Goal: Transaction & Acquisition: Register for event/course

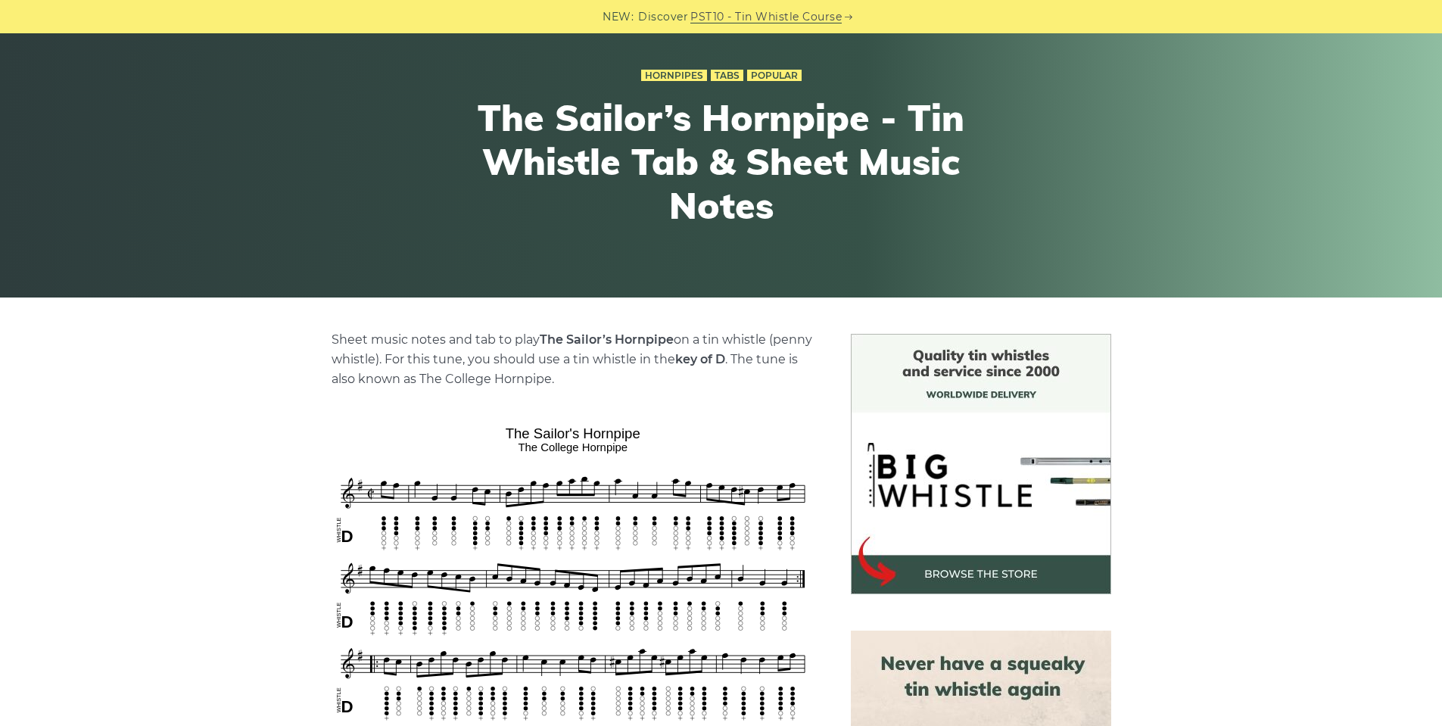
scroll to position [378, 0]
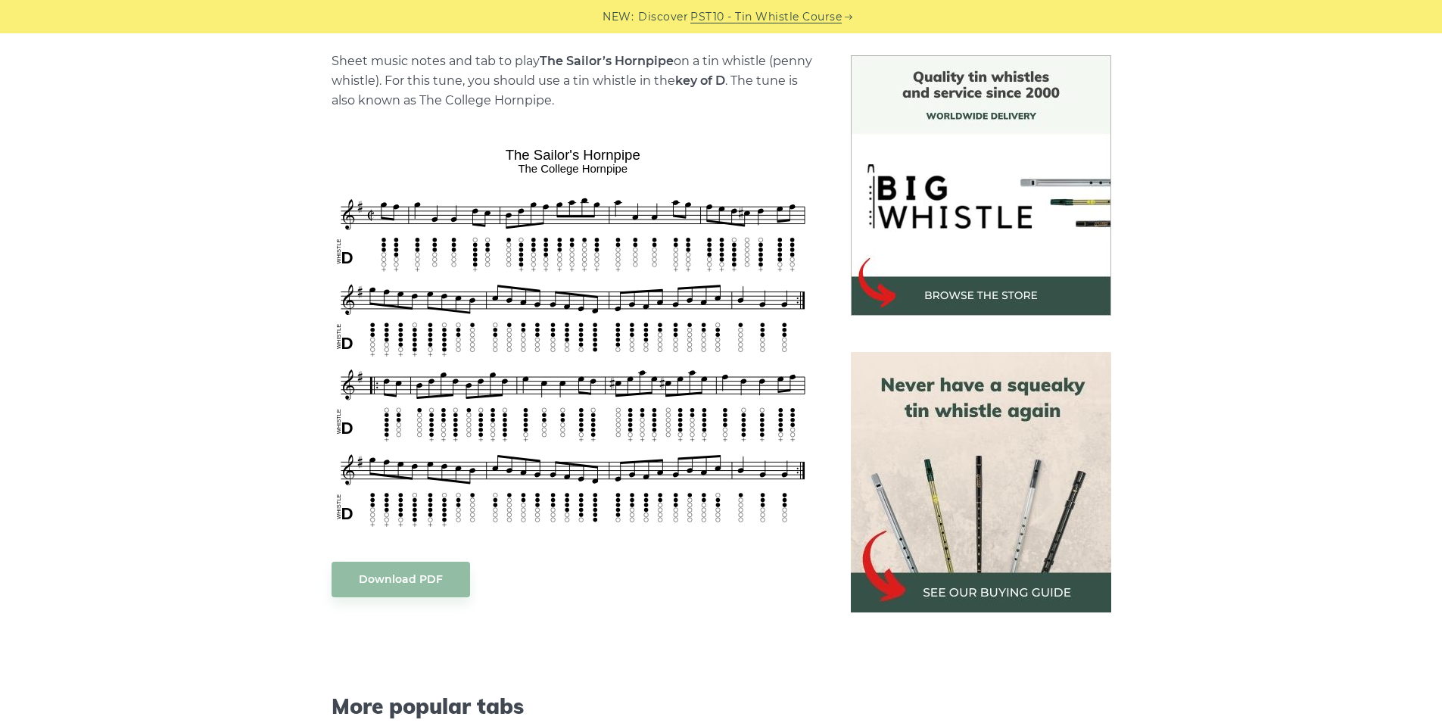
click at [729, 19] on link "PST10 - Tin Whistle Course" at bounding box center [765, 16] width 151 height 17
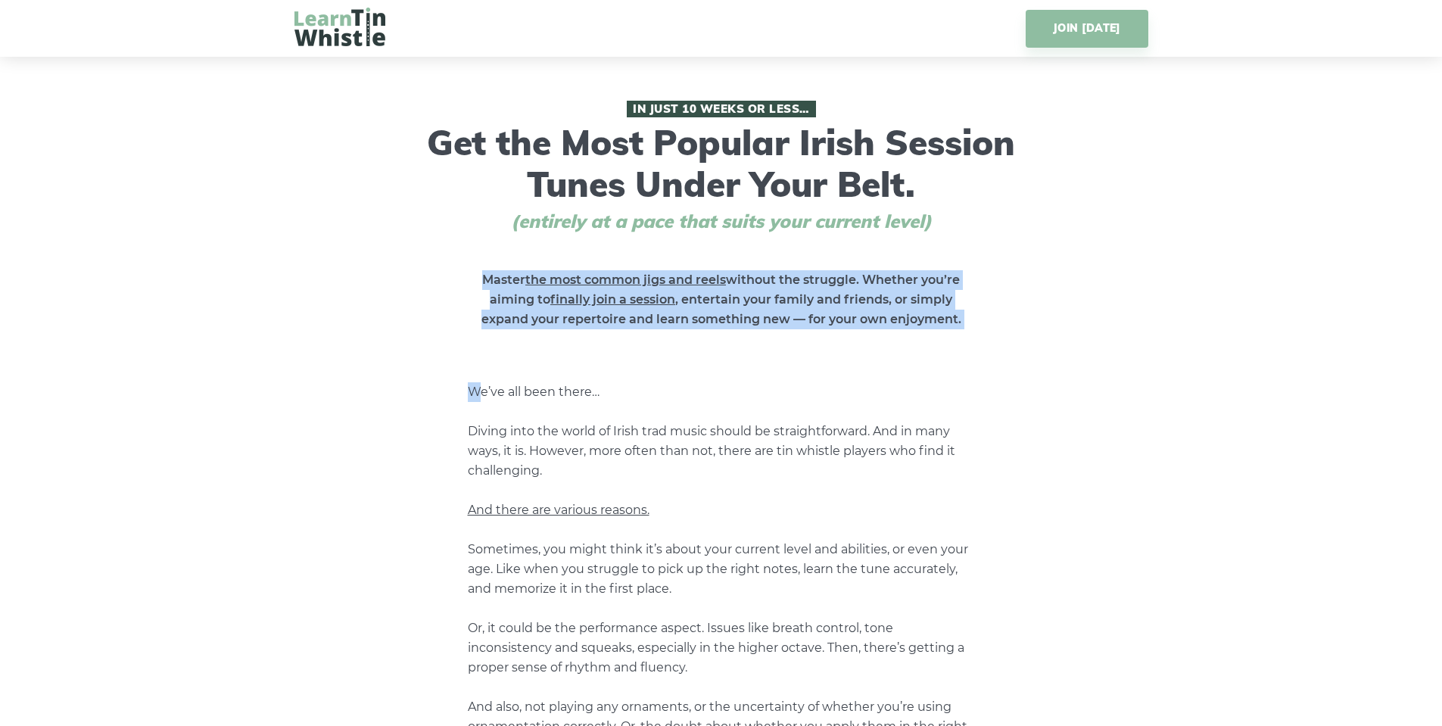
drag, startPoint x: 407, startPoint y: 238, endPoint x: 476, endPoint y: 388, distance: 164.3
click at [476, 388] on div "In Just 10 Weeks or Less… Get the Most Popular Irish Session Tunes Under Your B…" at bounding box center [721, 615] width 854 height 1029
drag, startPoint x: 455, startPoint y: 346, endPoint x: 453, endPoint y: 228, distance: 118.1
click at [453, 233] on div "In Just 10 Weeks or Less… Get the Most Popular Irish Session Tunes Under Your B…" at bounding box center [721, 615] width 854 height 1029
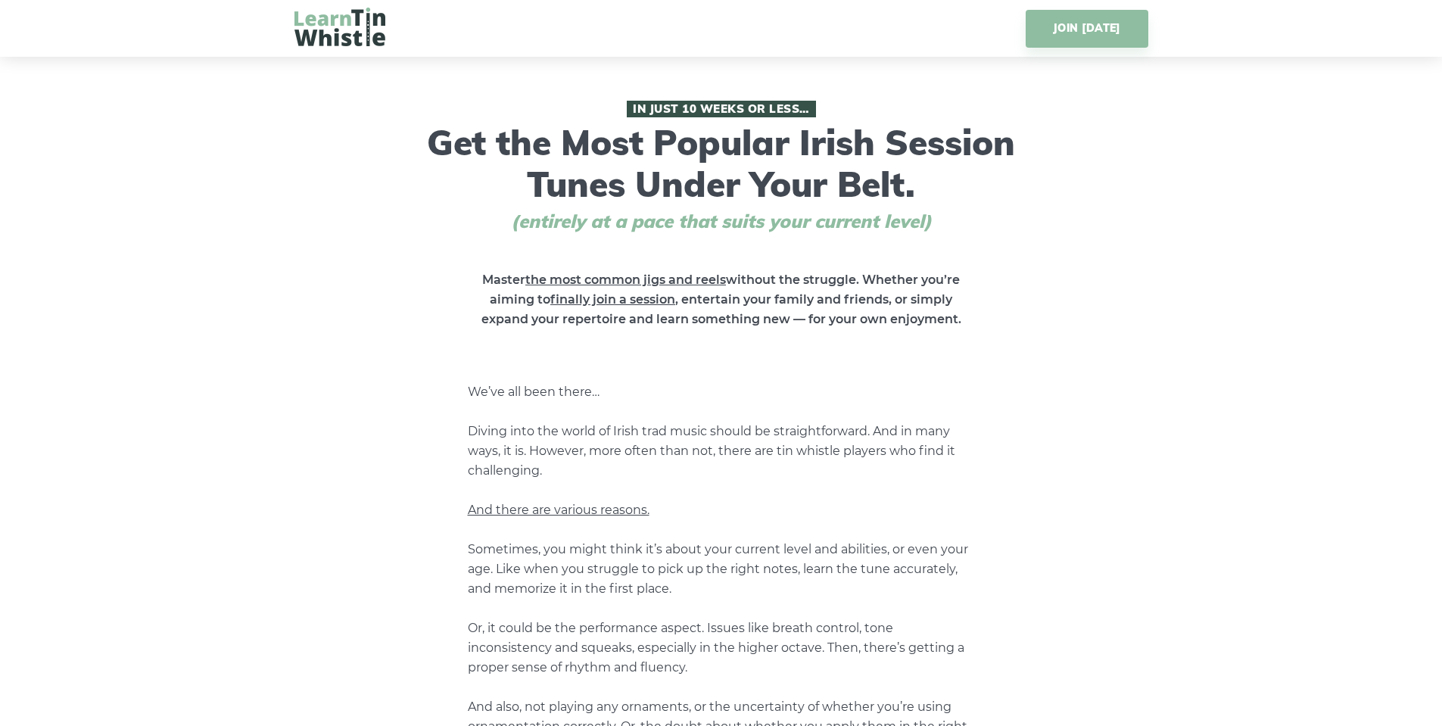
click at [453, 220] on h1 "In Just 10 Weeks or Less… Get the Most Popular Irish Session Tunes Under Your B…" at bounding box center [721, 167] width 598 height 132
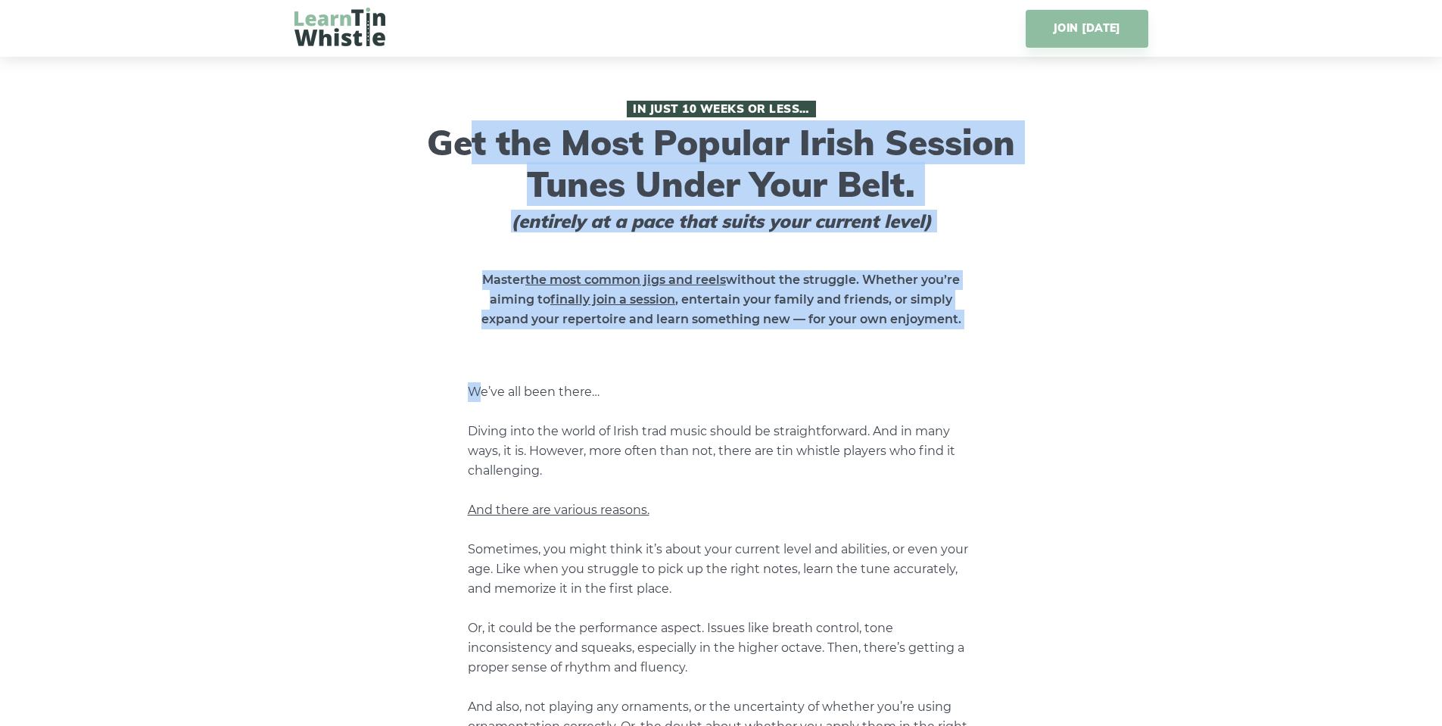
drag, startPoint x: 457, startPoint y: 128, endPoint x: 483, endPoint y: 381, distance: 254.1
click at [483, 381] on div "In Just 10 Weeks or Less… Get the Most Popular Irish Session Tunes Under Your B…" at bounding box center [721, 615] width 854 height 1029
click at [481, 381] on div "In Just 10 Weeks or Less… Get the Most Popular Irish Session Tunes Under Your B…" at bounding box center [721, 615] width 854 height 1029
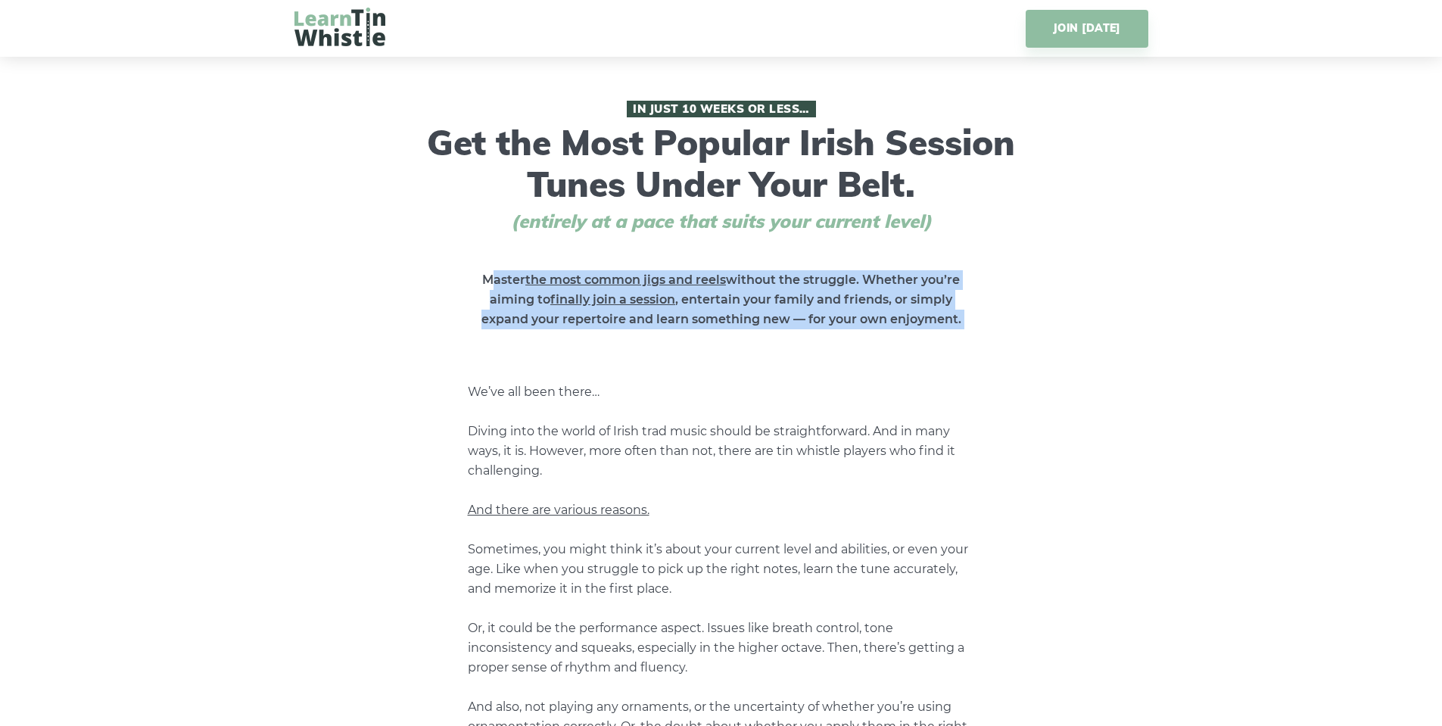
drag, startPoint x: 466, startPoint y: 351, endPoint x: 492, endPoint y: 289, distance: 67.5
click at [492, 289] on div "In Just 10 Weeks or Less… Get the Most Popular Irish Session Tunes Under Your B…" at bounding box center [721, 615] width 854 height 1029
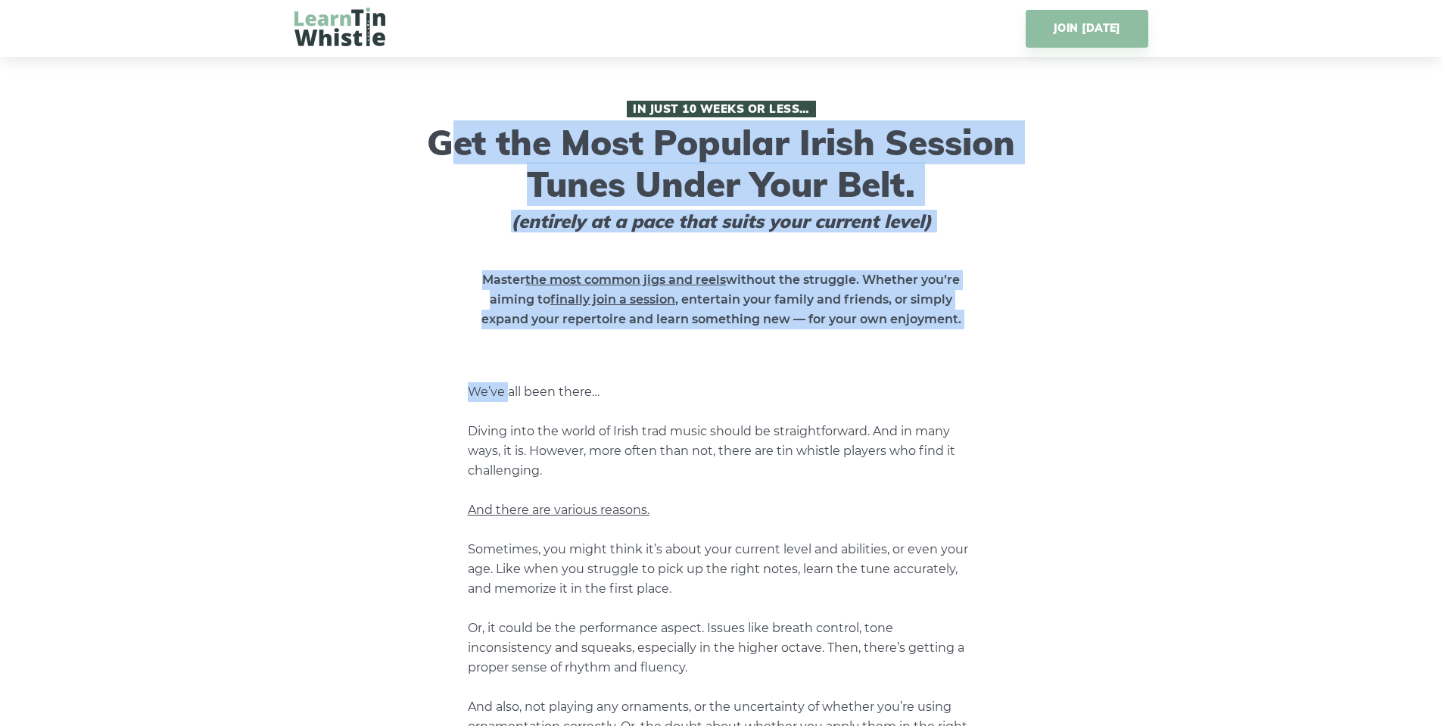
drag, startPoint x: 430, startPoint y: 145, endPoint x: 506, endPoint y: 366, distance: 234.4
click at [506, 366] on div "In Just 10 Weeks or Less… Get the Most Popular Irish Session Tunes Under Your B…" at bounding box center [721, 615] width 854 height 1029
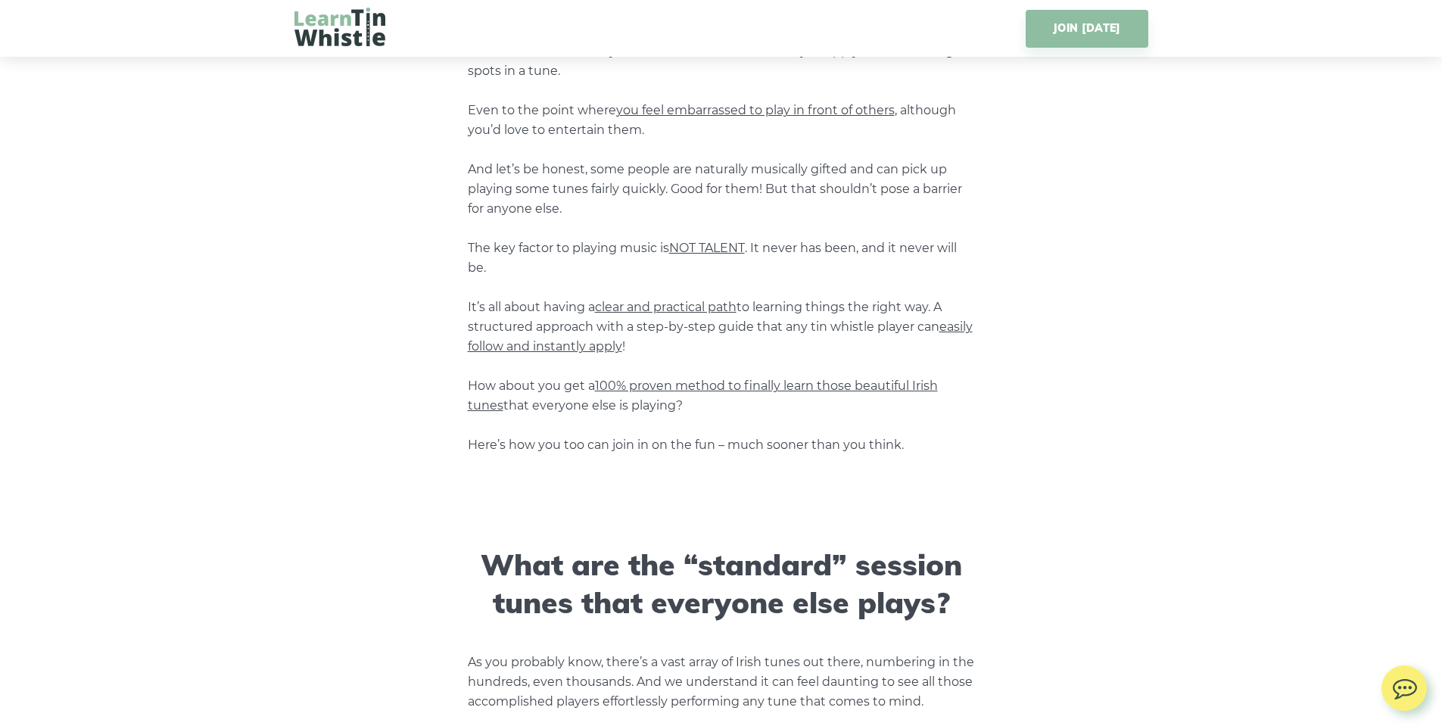
scroll to position [681, 0]
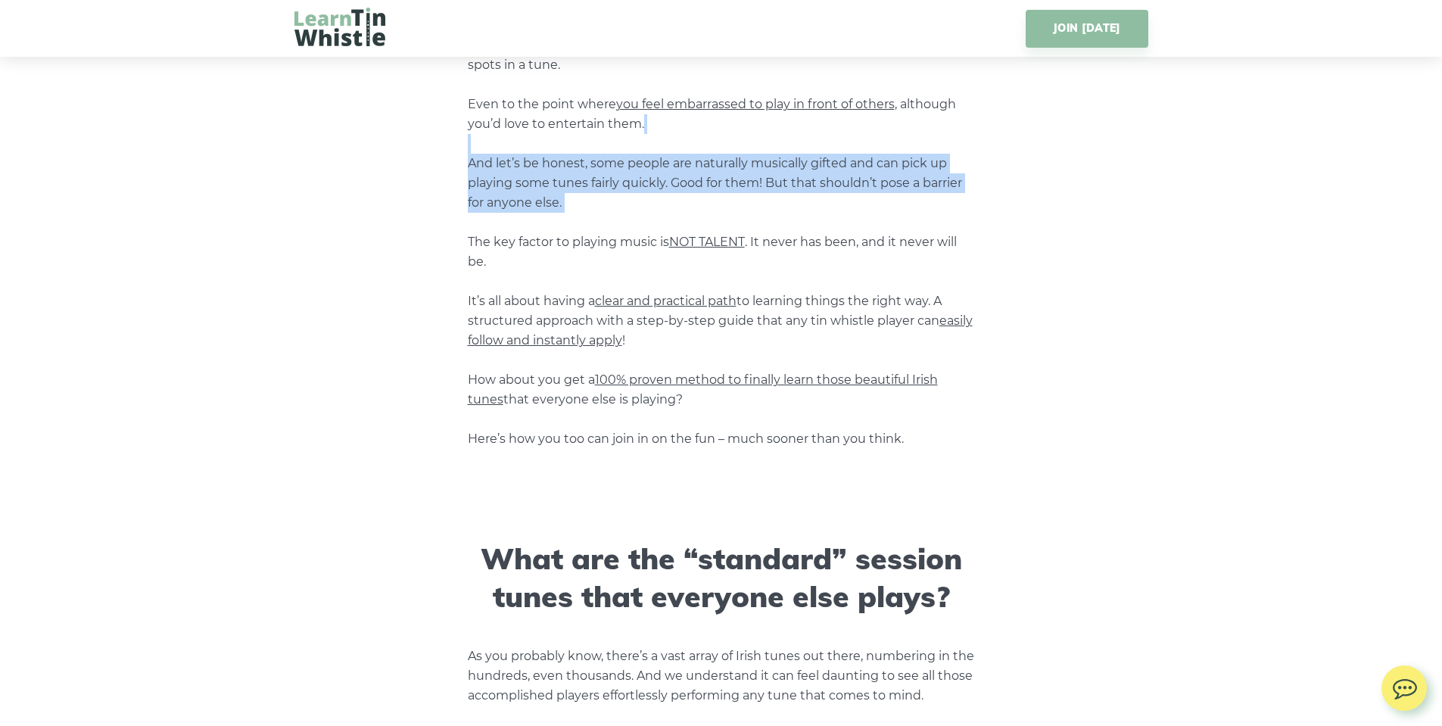
drag, startPoint x: 672, startPoint y: 220, endPoint x: 677, endPoint y: 144, distance: 75.8
click at [677, 144] on p "We’ve all been there… Diving into the world of Irish trad music should be strai…" at bounding box center [721, 75] width 507 height 748
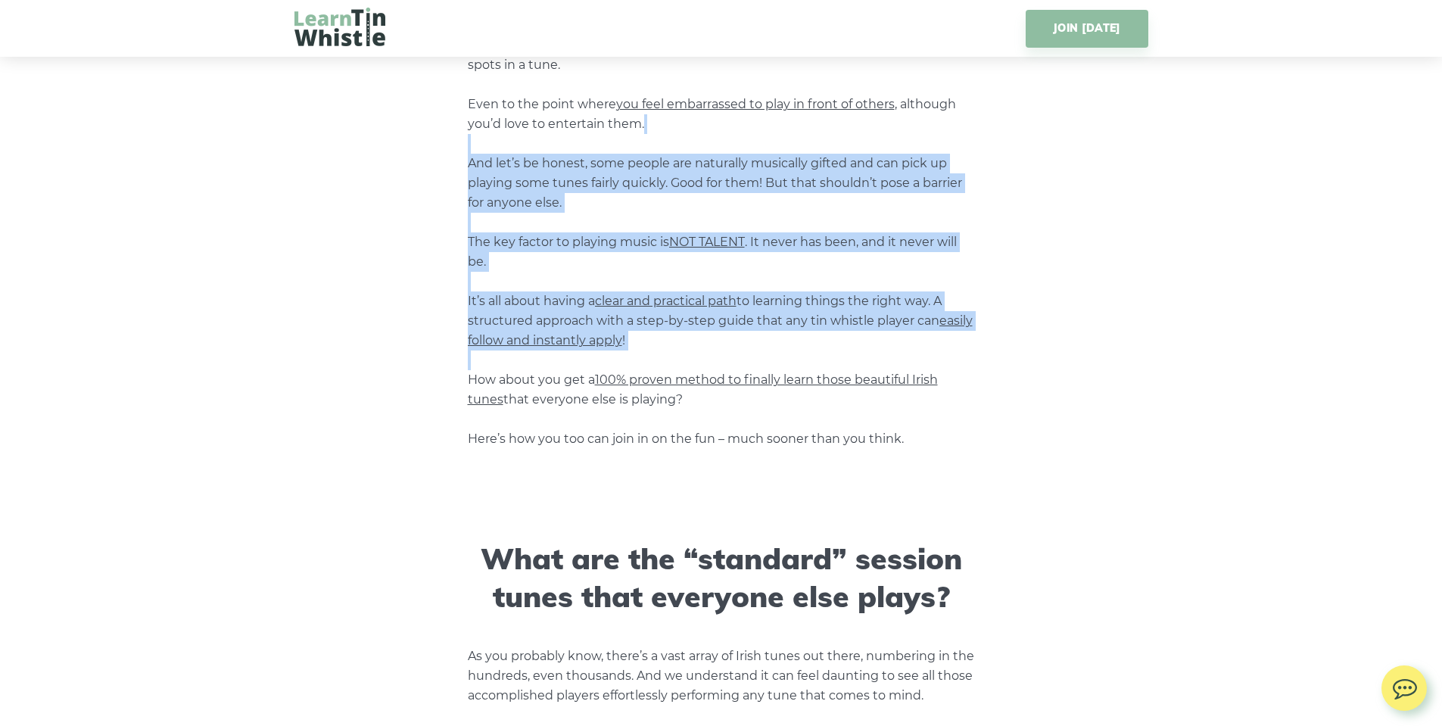
drag, startPoint x: 677, startPoint y: 144, endPoint x: 671, endPoint y: 360, distance: 216.6
click at [671, 360] on p "We’ve all been there… Diving into the world of Irish trad music should be strai…" at bounding box center [721, 75] width 507 height 748
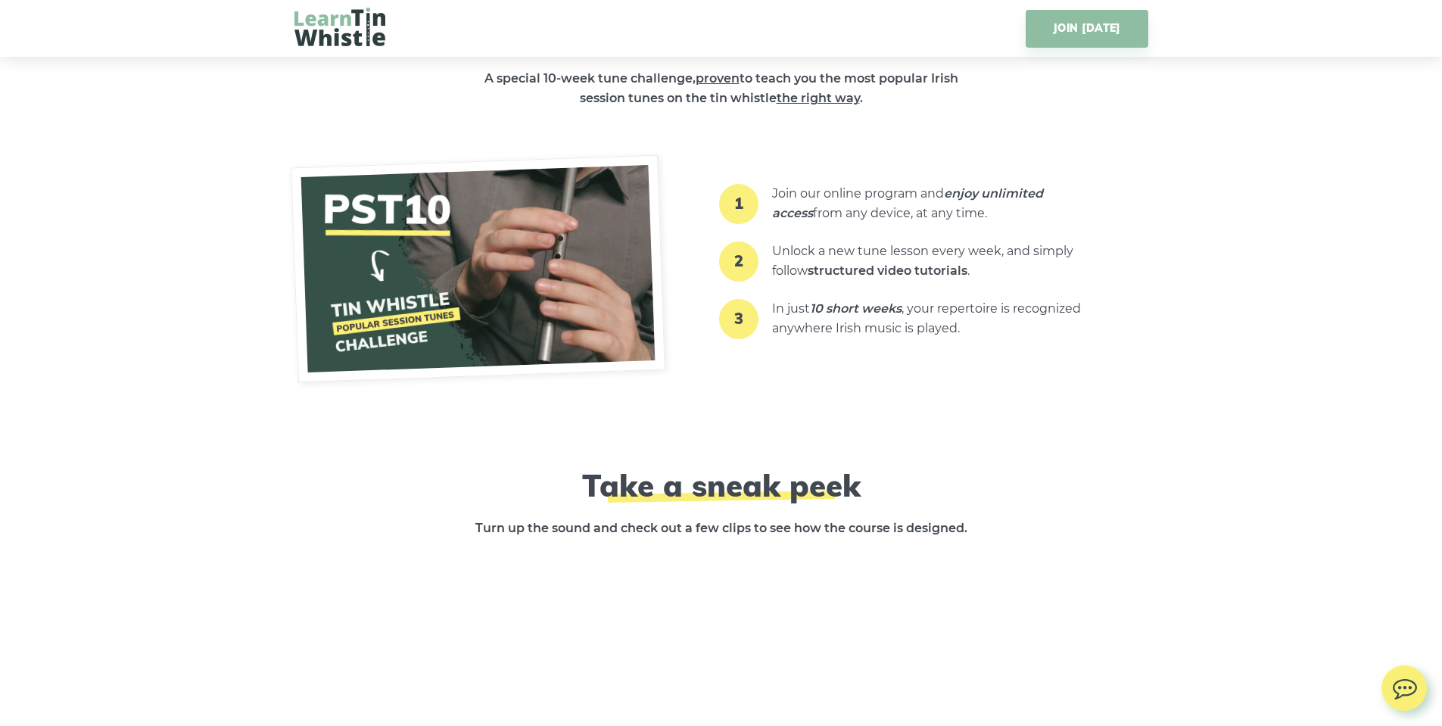
scroll to position [2120, 0]
